Goal: Find specific page/section: Find specific page/section

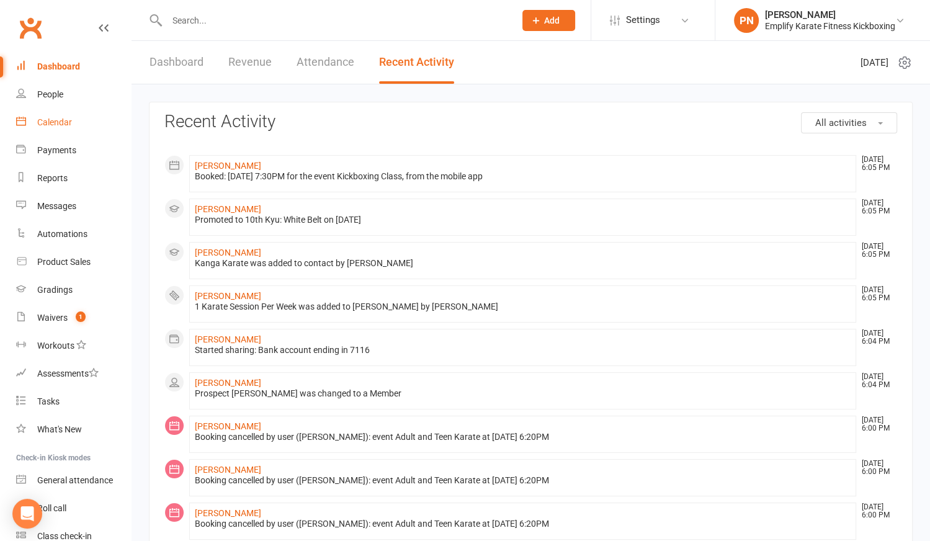
click at [48, 118] on div "Calendar" at bounding box center [54, 122] width 35 height 10
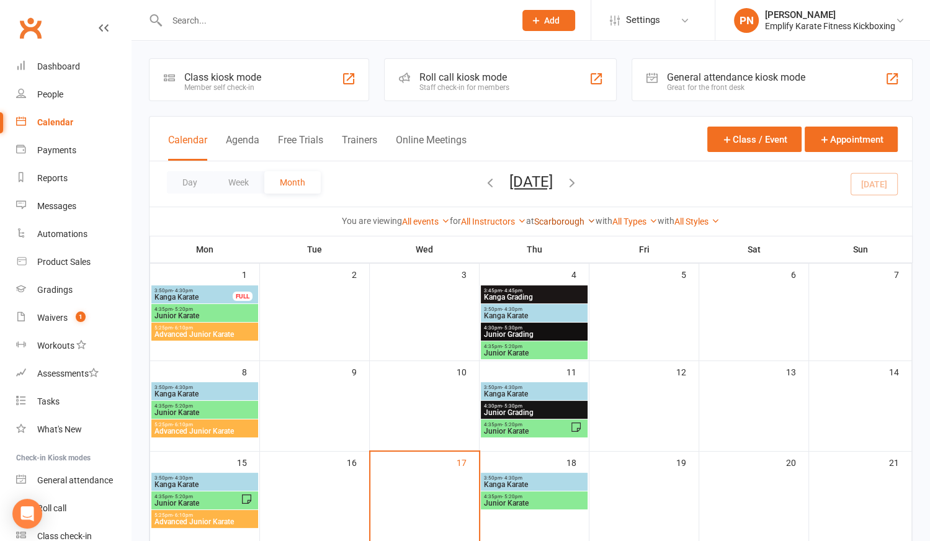
click at [571, 217] on link "Scarborough" at bounding box center [564, 222] width 61 height 10
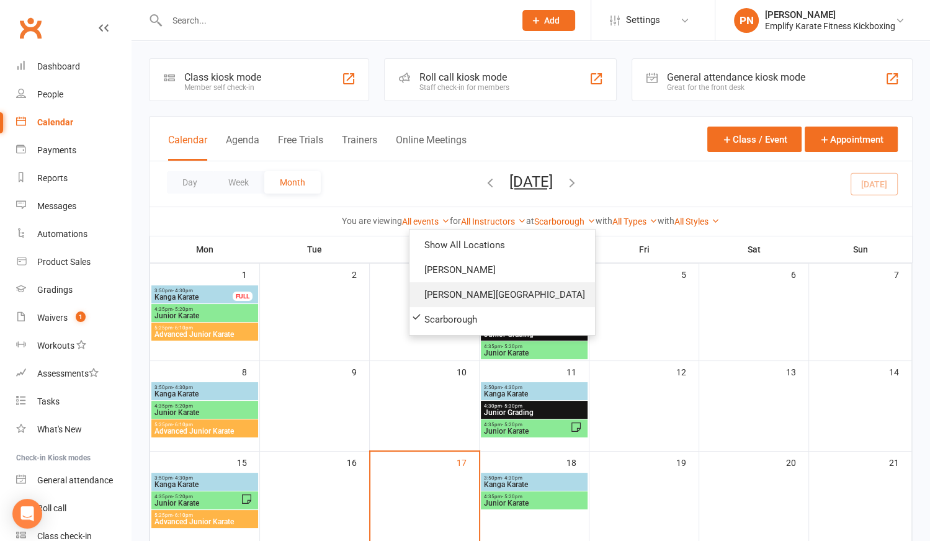
click at [527, 295] on link "[PERSON_NAME][GEOGRAPHIC_DATA]" at bounding box center [502, 294] width 186 height 25
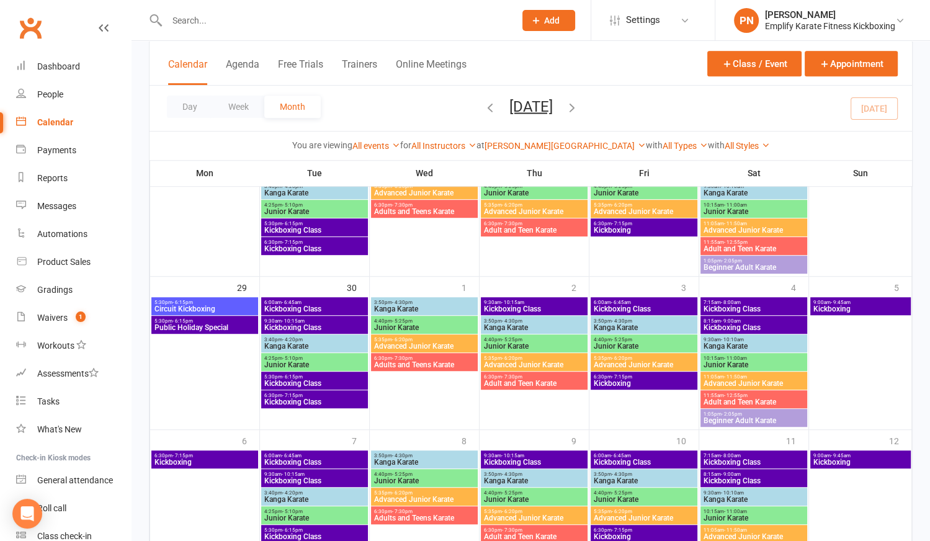
scroll to position [676, 0]
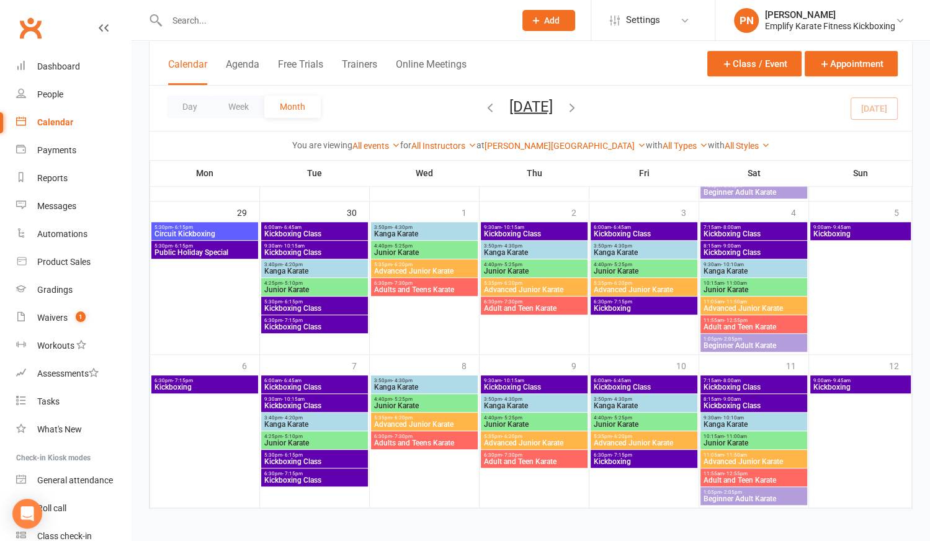
click at [212, 230] on span "Circuit Kickboxing" at bounding box center [205, 233] width 102 height 7
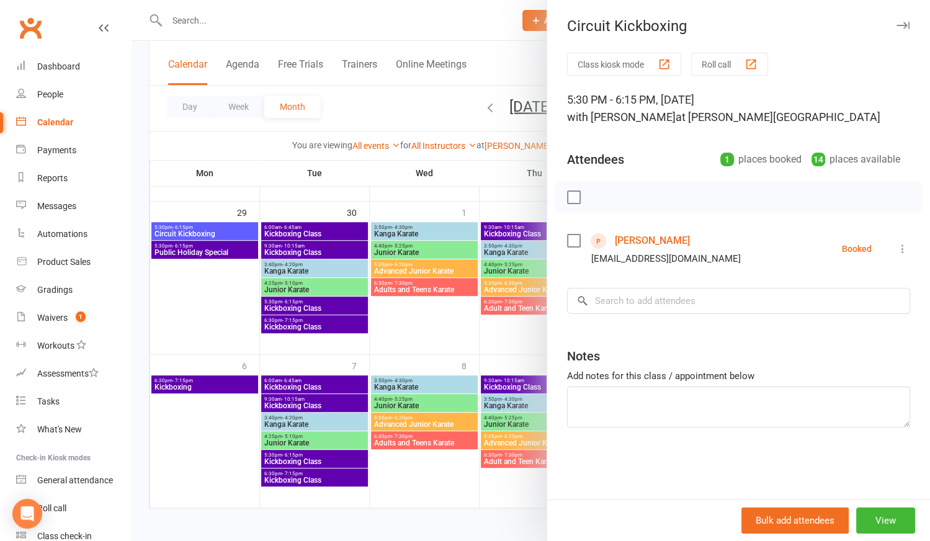
click at [206, 249] on div at bounding box center [531, 270] width 798 height 541
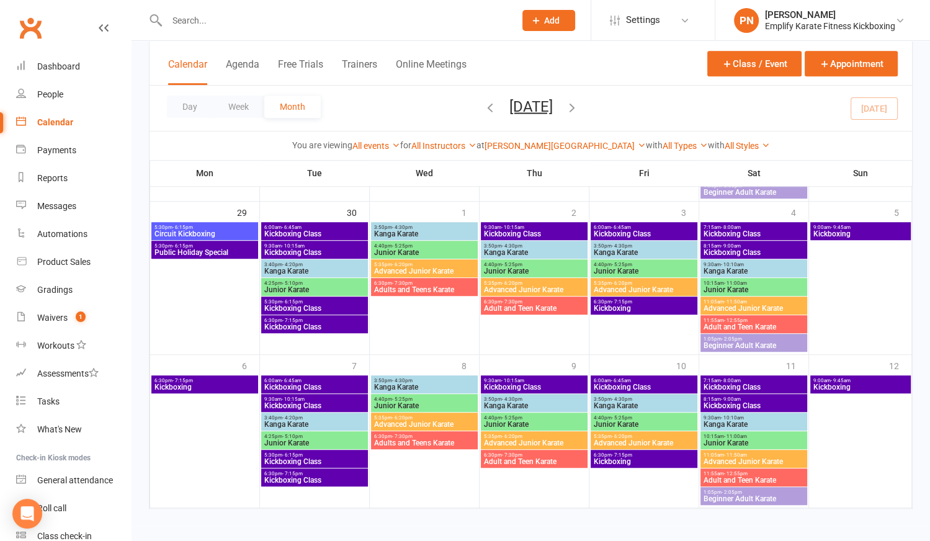
click at [206, 249] on span "Public Holiday Special" at bounding box center [205, 252] width 102 height 7
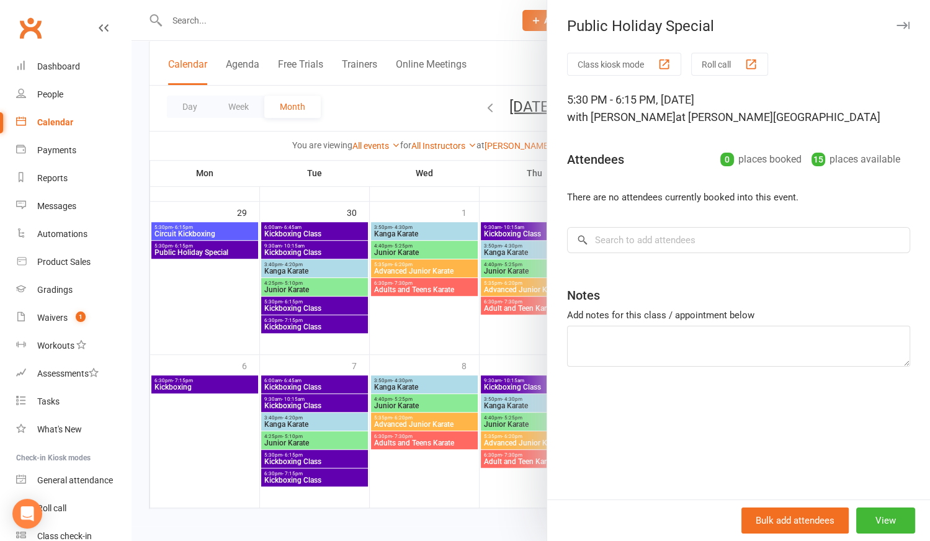
click at [198, 20] on div at bounding box center [531, 270] width 798 height 541
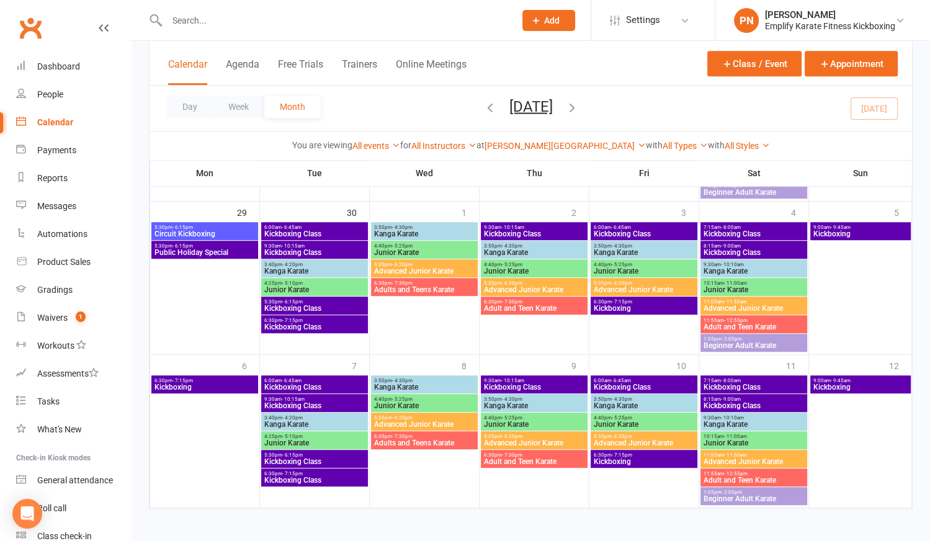
click at [198, 20] on input "text" at bounding box center [334, 20] width 343 height 17
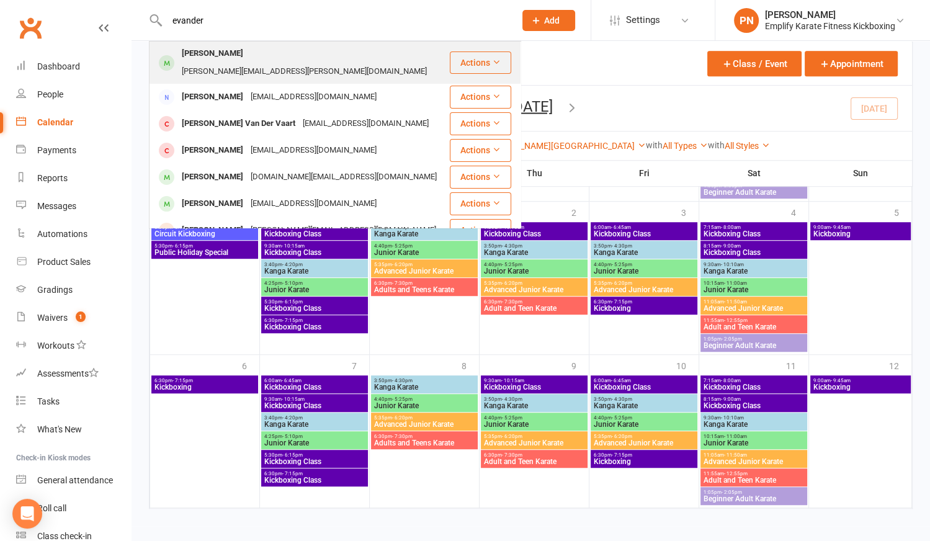
type input "evander"
click at [213, 55] on div "[PERSON_NAME]" at bounding box center [212, 54] width 69 height 18
